Goal: Information Seeking & Learning: Learn about a topic

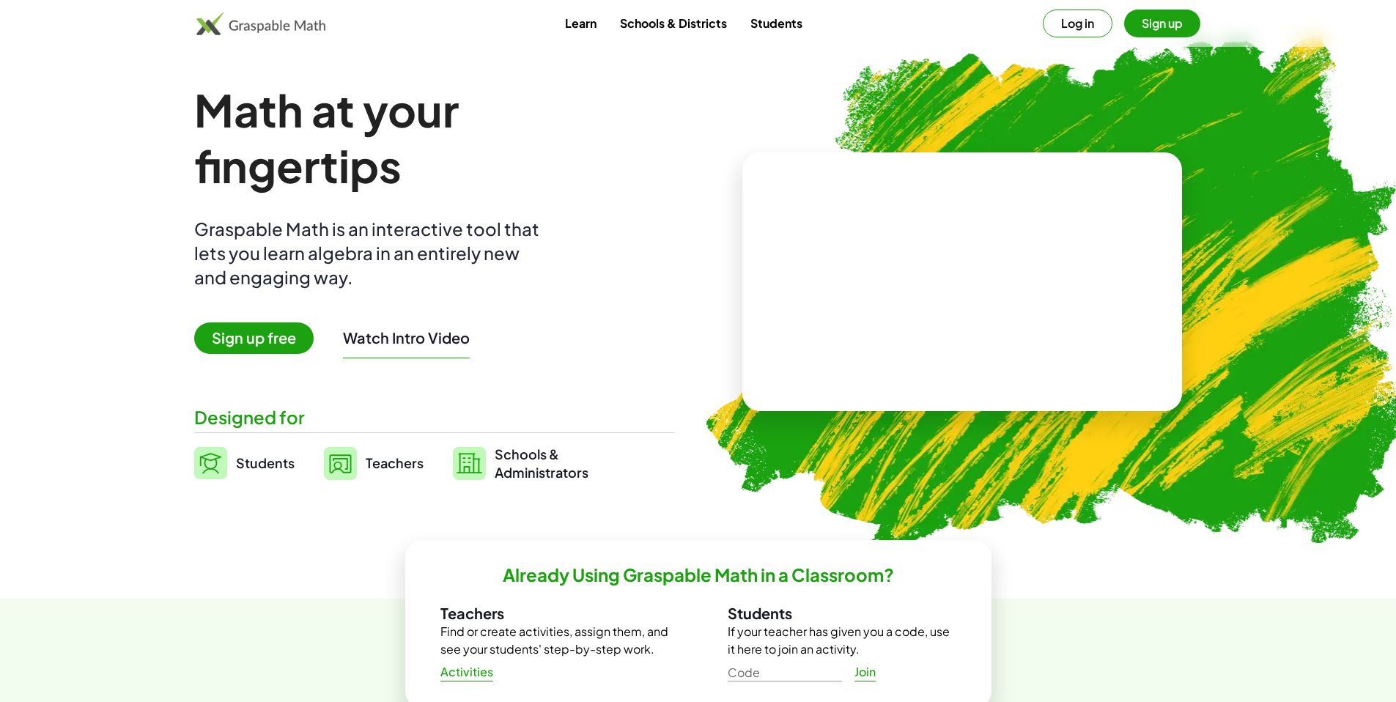
click at [1064, 13] on button "Log in" at bounding box center [1078, 24] width 70 height 28
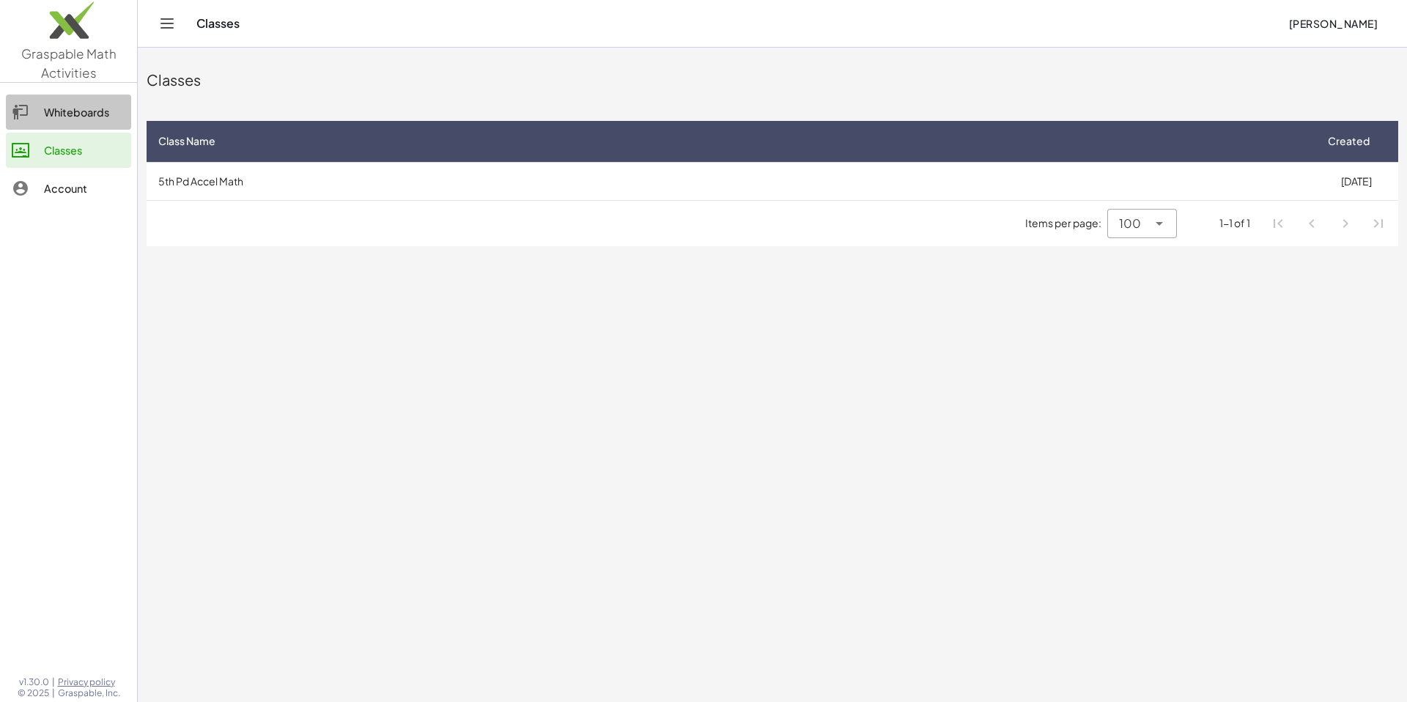
click at [21, 124] on link "Whiteboards" at bounding box center [68, 112] width 125 height 35
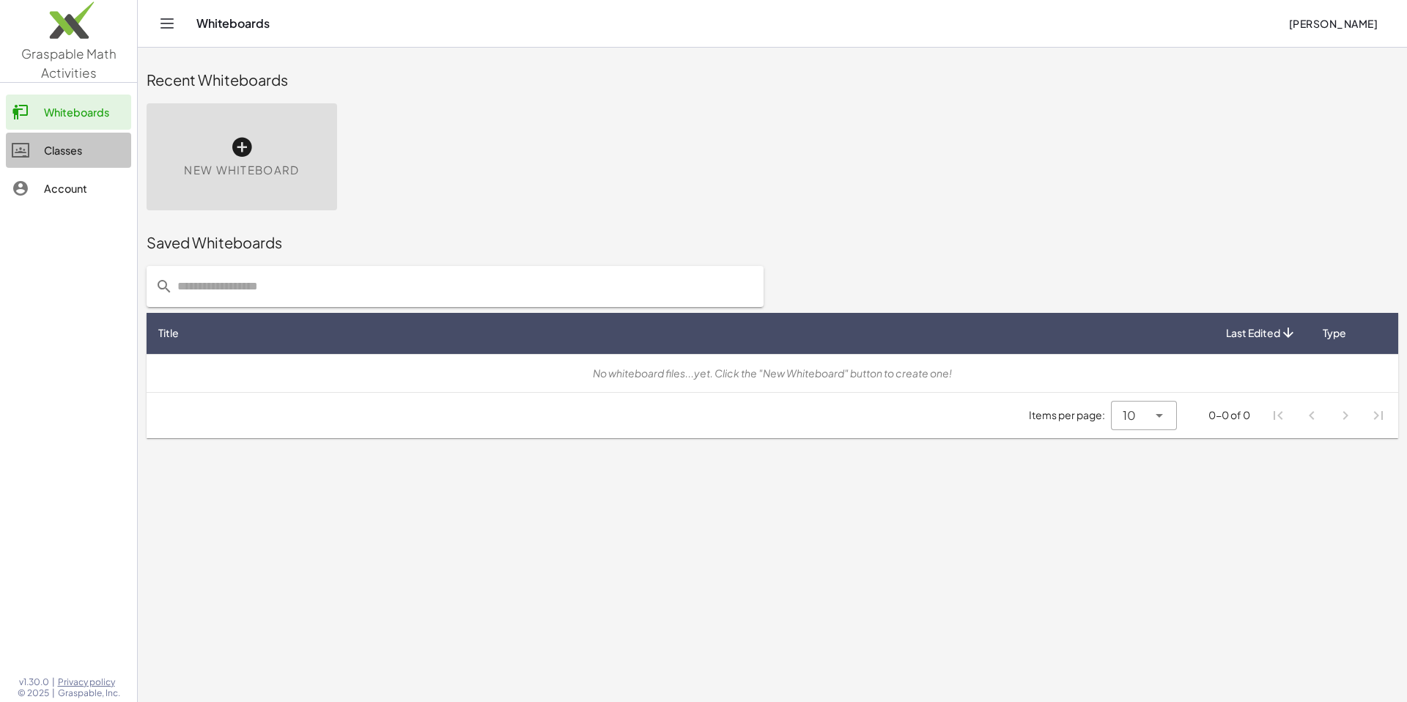
click at [46, 152] on div "Classes" at bounding box center [84, 150] width 81 height 18
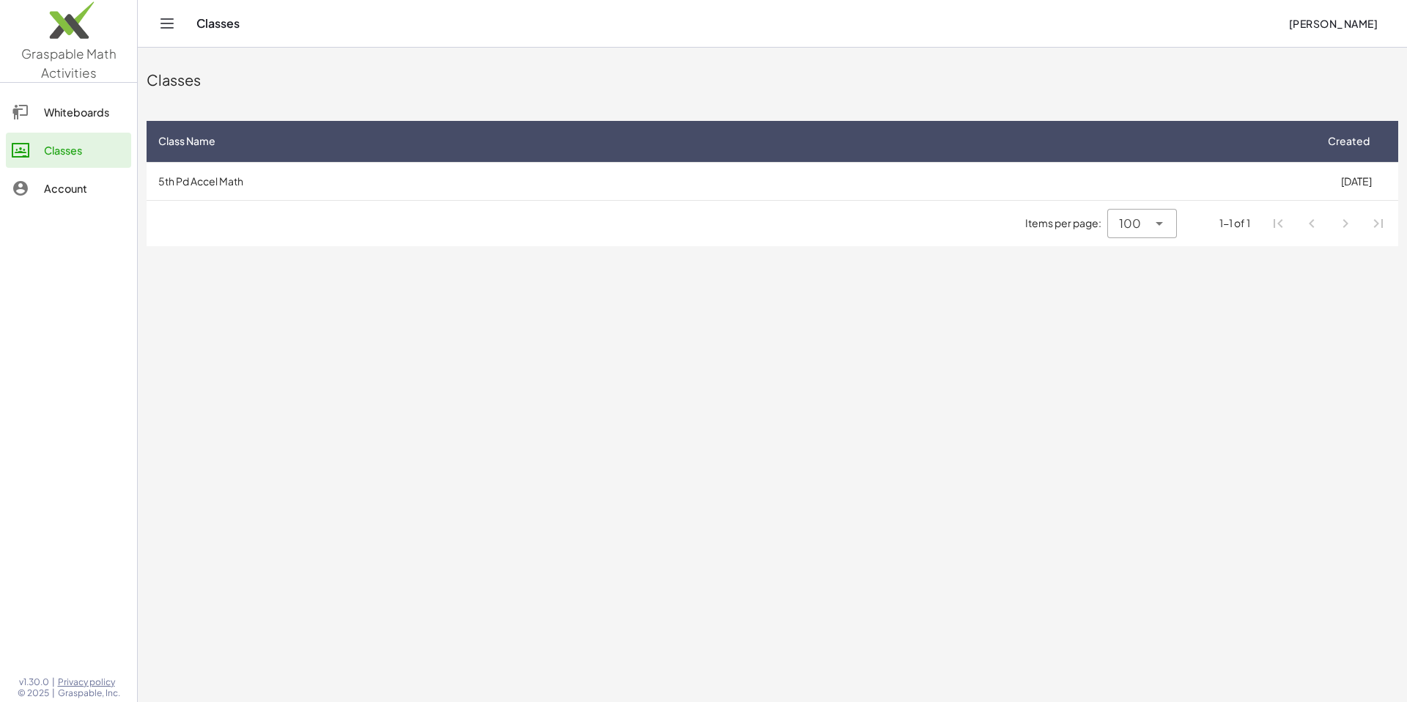
click at [1243, 224] on div "1-1 of 1" at bounding box center [1235, 222] width 31 height 15
click at [1349, 219] on li "Pagination Navigation" at bounding box center [1346, 223] width 26 height 26
click at [161, 30] on icon "Toggle navigation" at bounding box center [167, 24] width 18 height 18
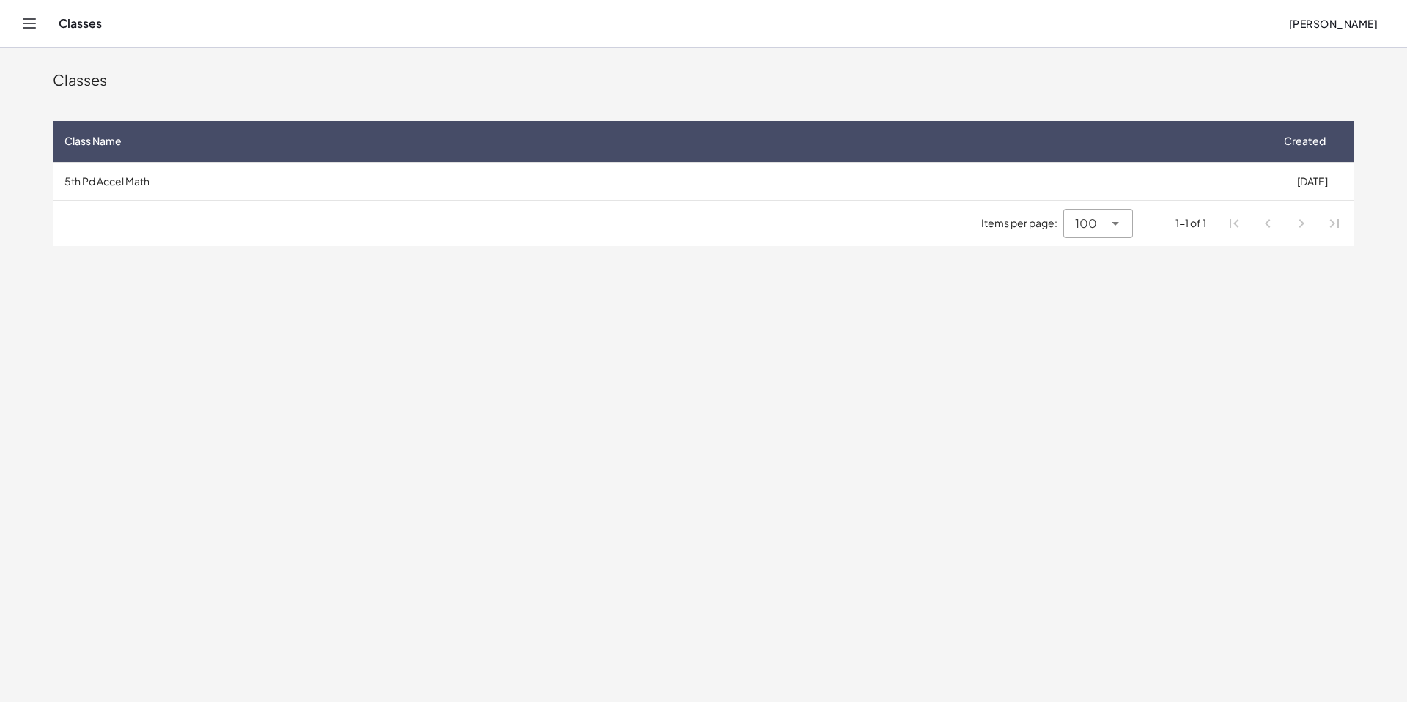
click at [32, 29] on icon "Toggle navigation" at bounding box center [30, 24] width 18 height 18
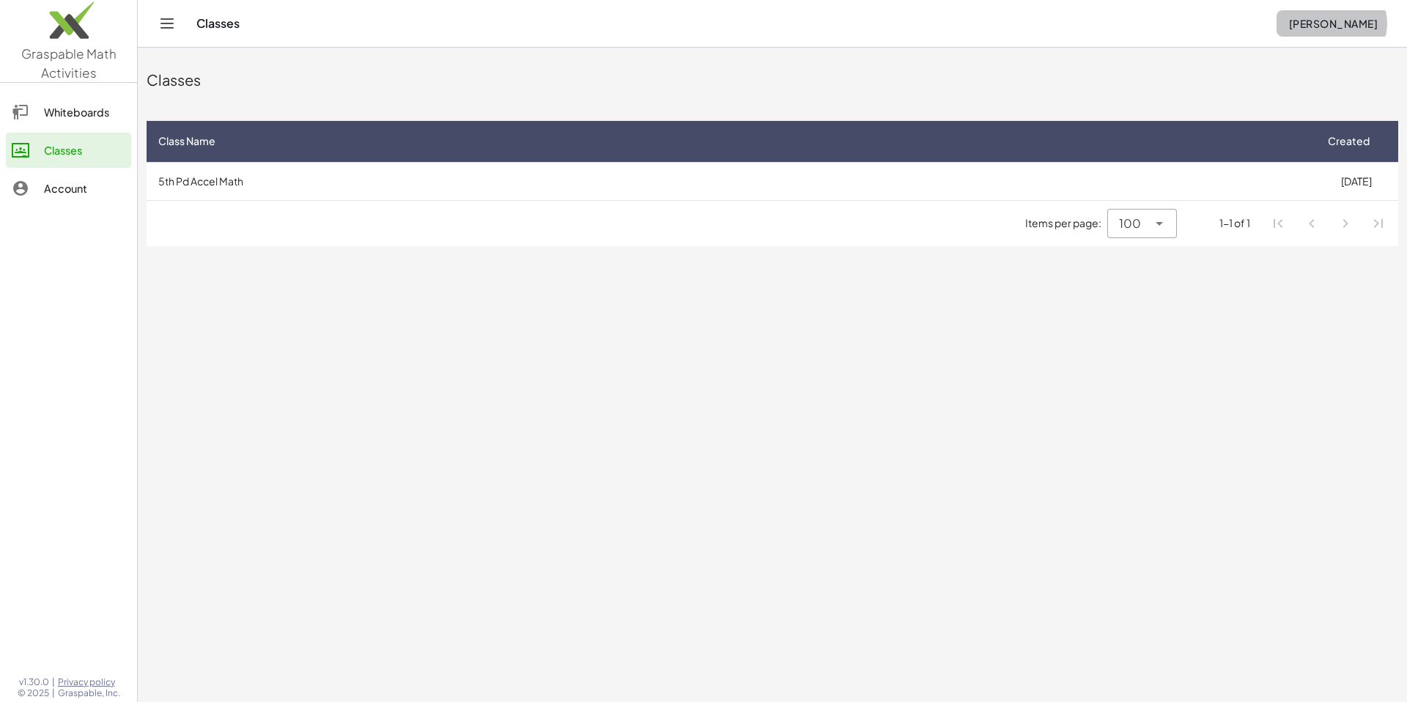
click at [1363, 27] on span "[PERSON_NAME]" at bounding box center [1333, 23] width 89 height 13
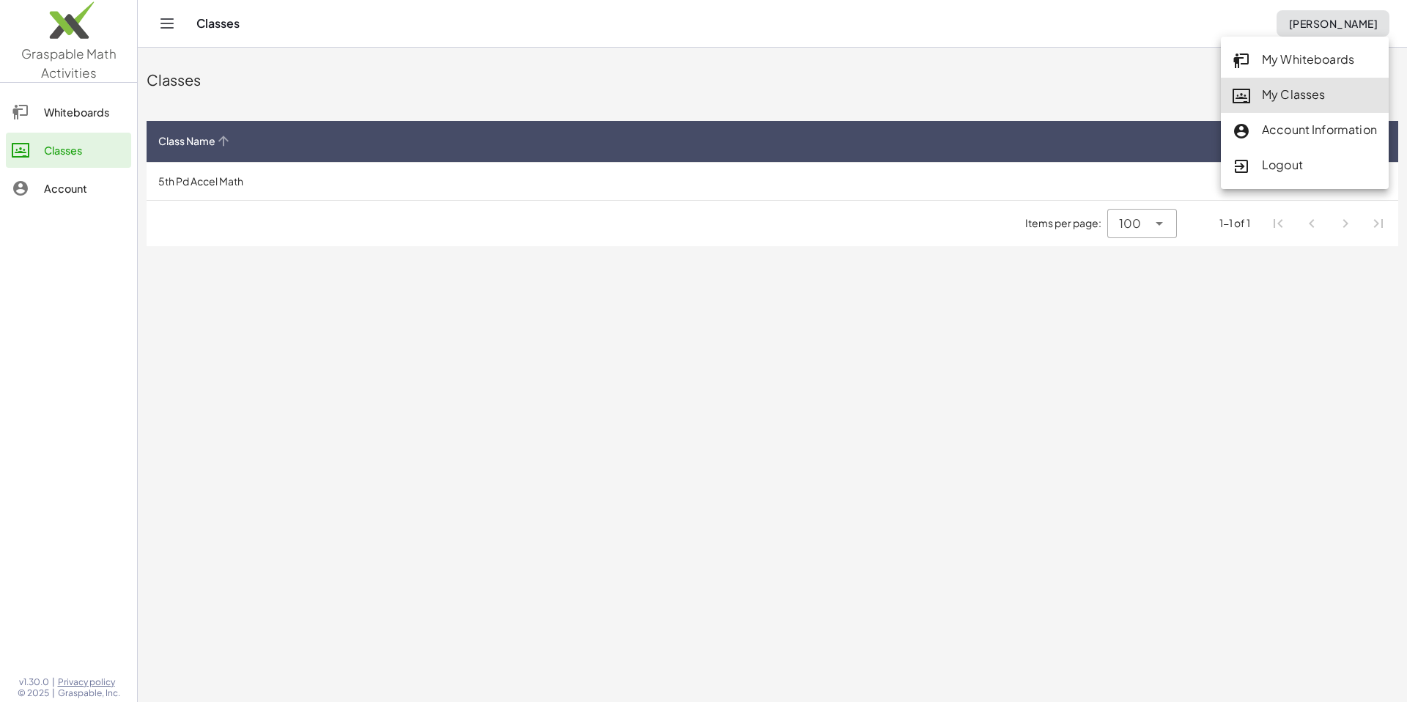
click at [1293, 139] on div "Account Information" at bounding box center [1305, 130] width 144 height 19
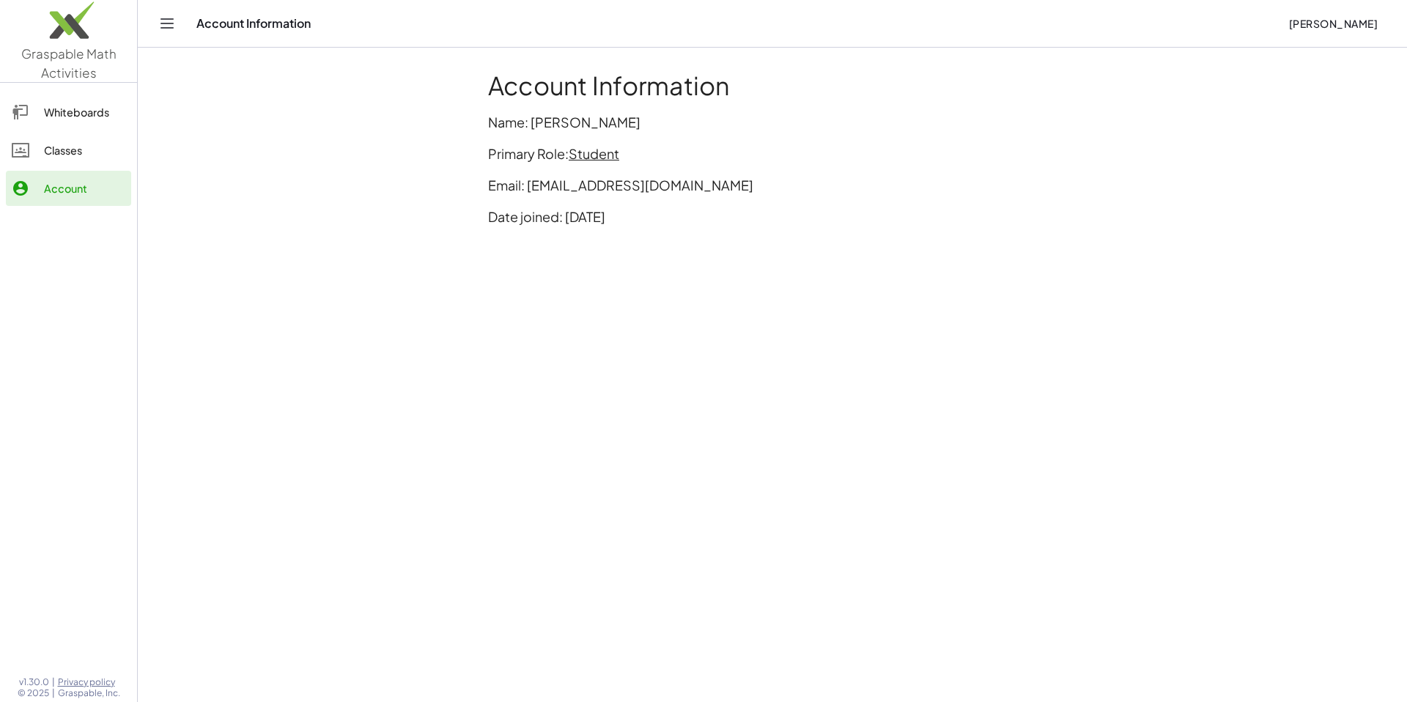
click at [84, 144] on div "Classes" at bounding box center [84, 150] width 81 height 18
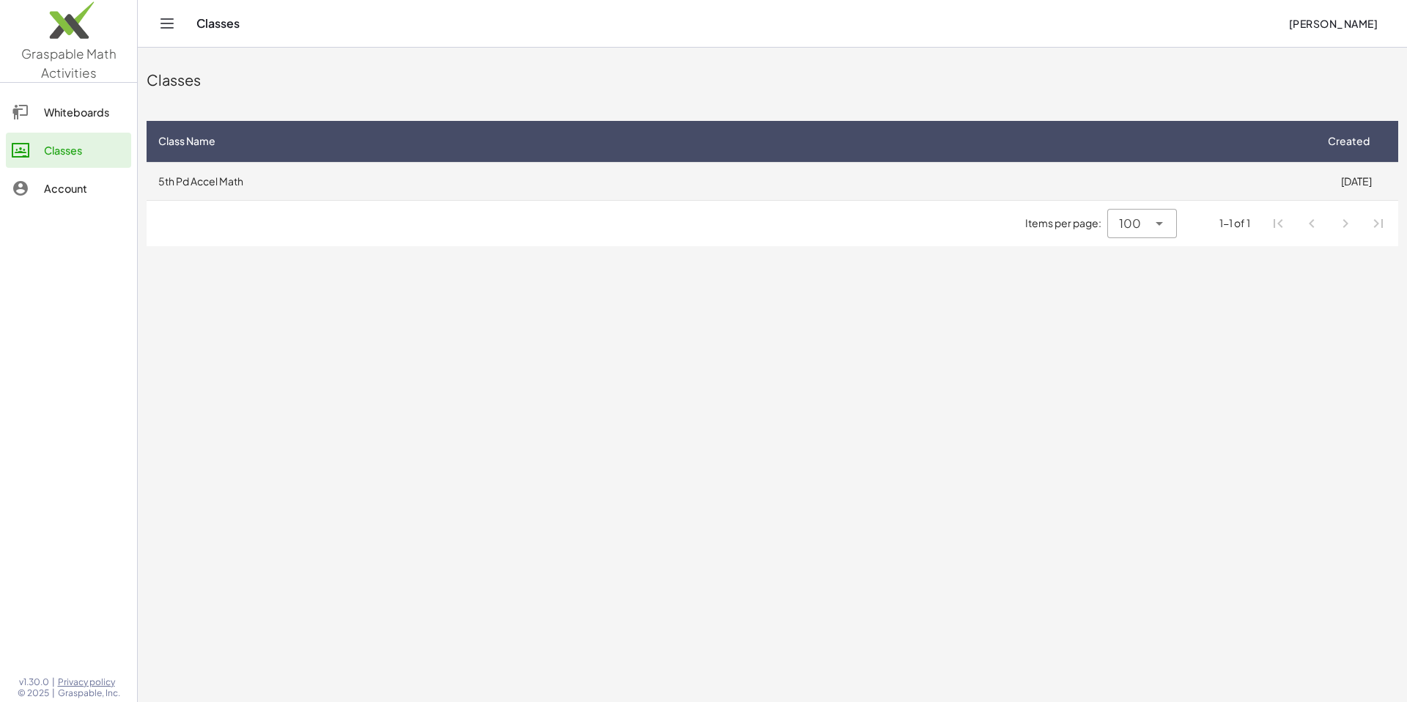
click at [224, 166] on td "5th Pd Accel Math" at bounding box center [731, 181] width 1168 height 38
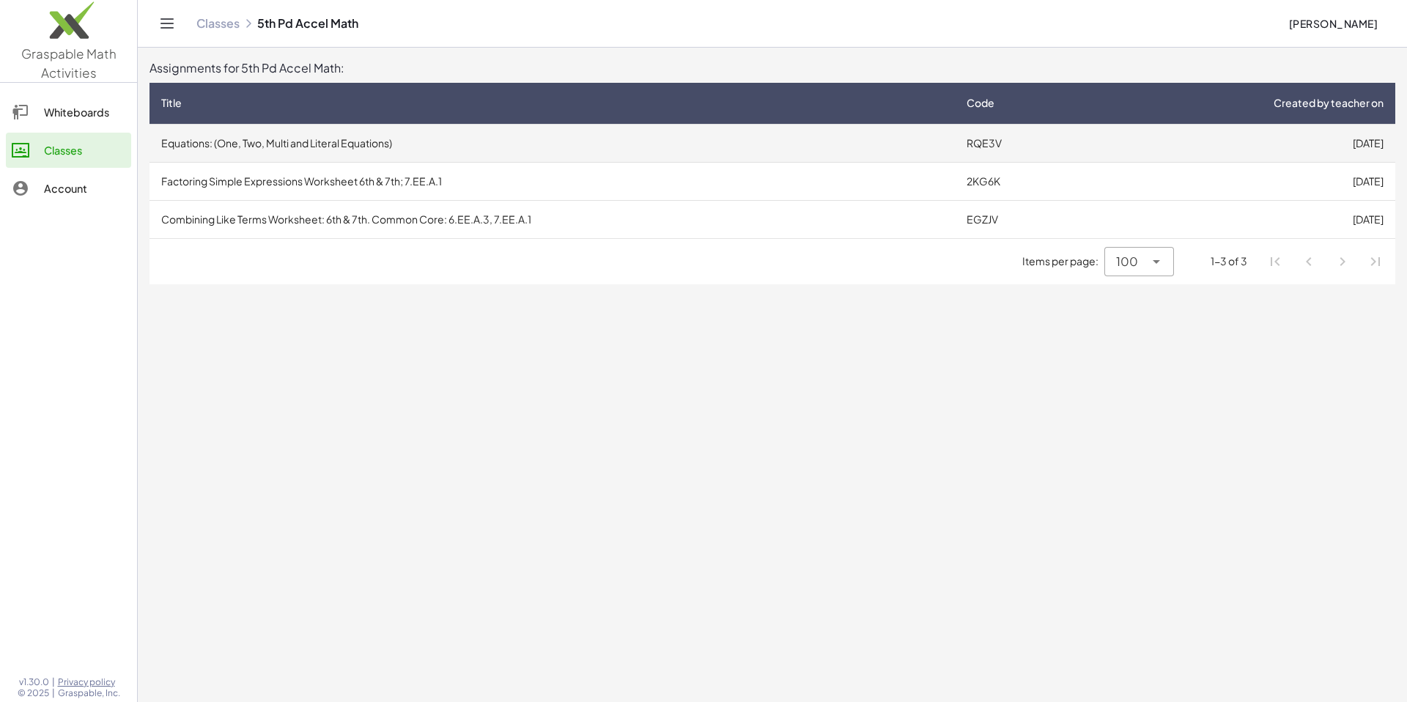
click at [378, 144] on td "Equations: (One, Two, Multi and Literal Equations)" at bounding box center [553, 143] width 806 height 38
